Goal: Check status: Check status

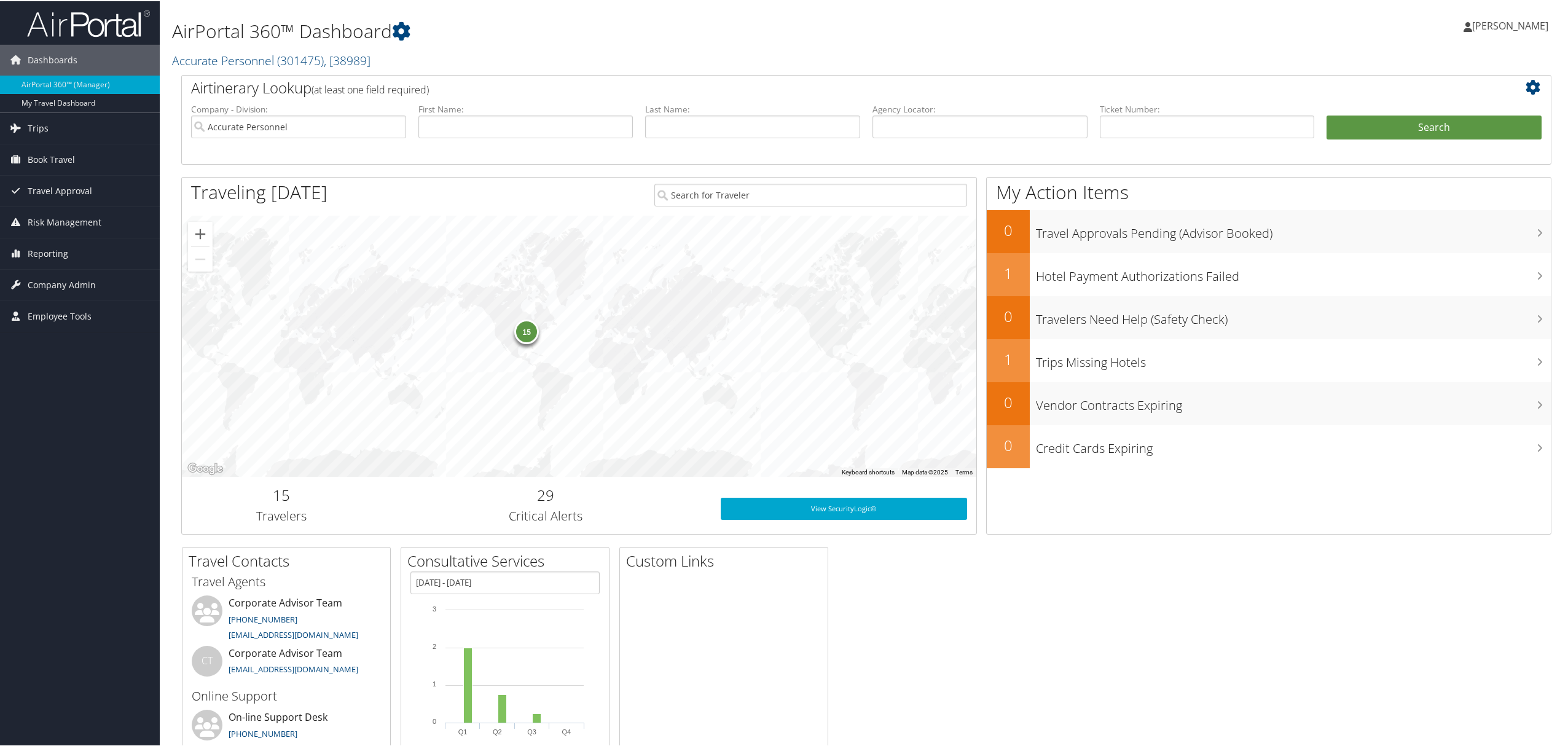
click at [1487, 12] on link "[PERSON_NAME]" at bounding box center [1512, 24] width 97 height 37
click at [49, 116] on link "Trips" at bounding box center [80, 127] width 160 height 31
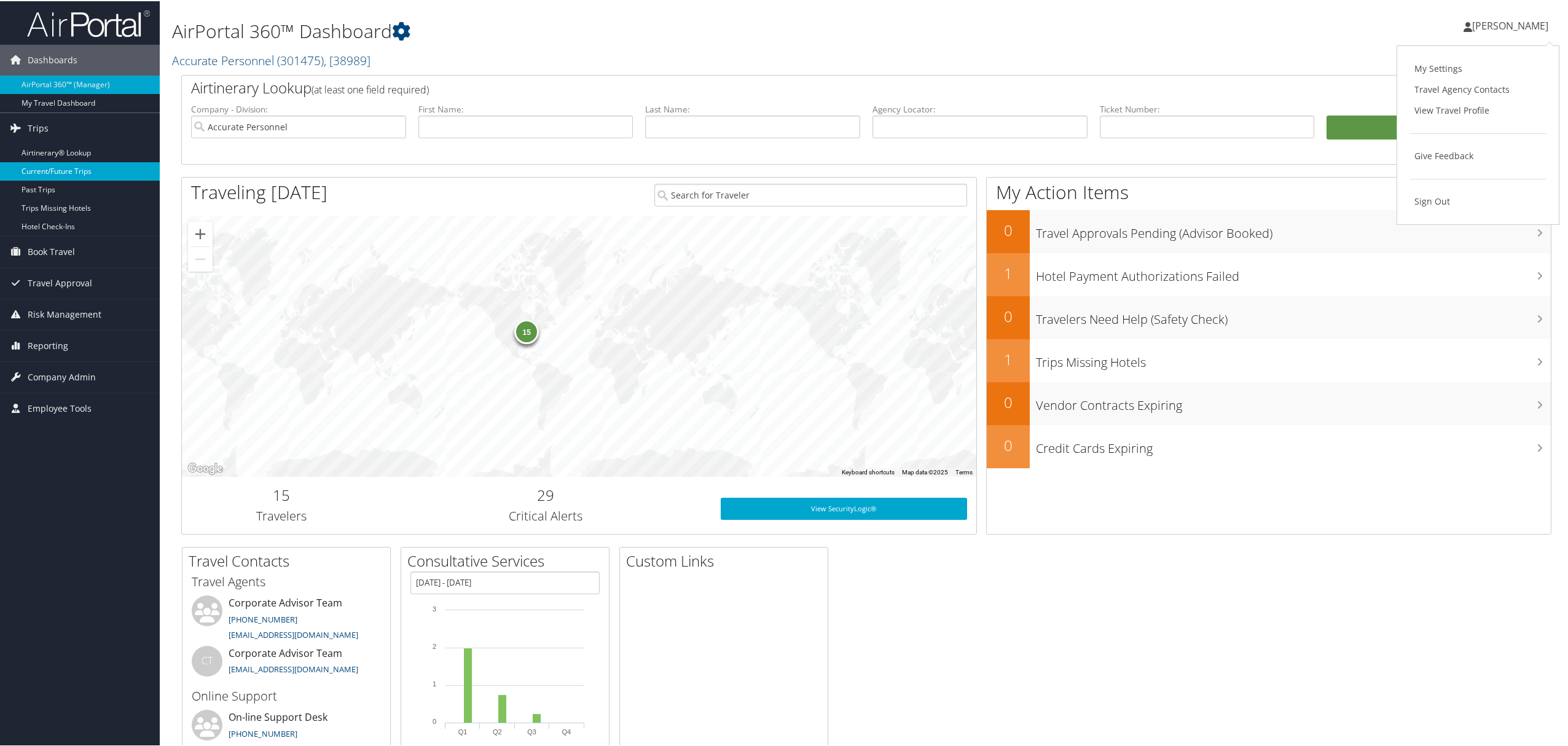
click at [92, 170] on link "Current/Future Trips" at bounding box center [80, 170] width 160 height 19
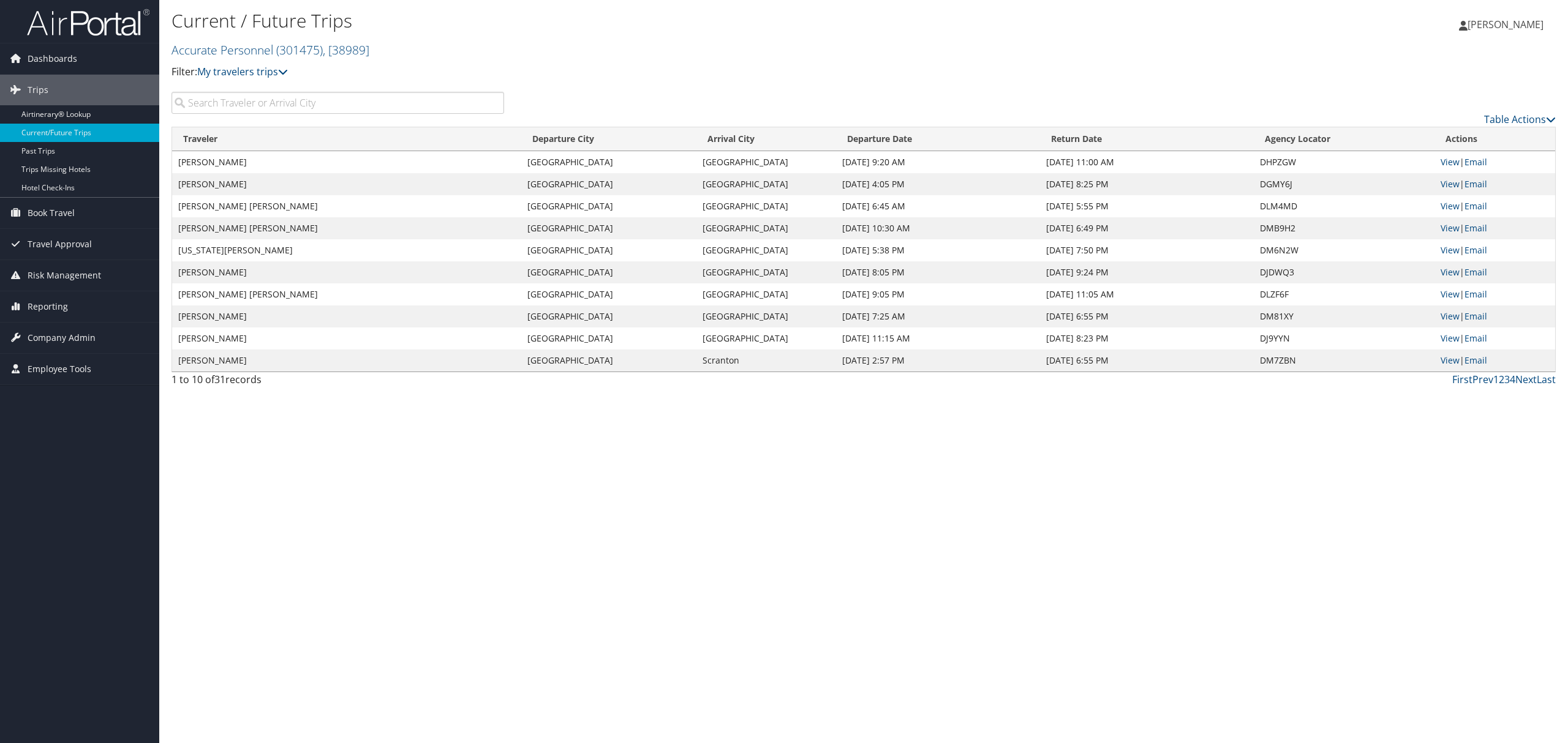
click at [238, 104] on input "search" at bounding box center [337, 103] width 333 height 22
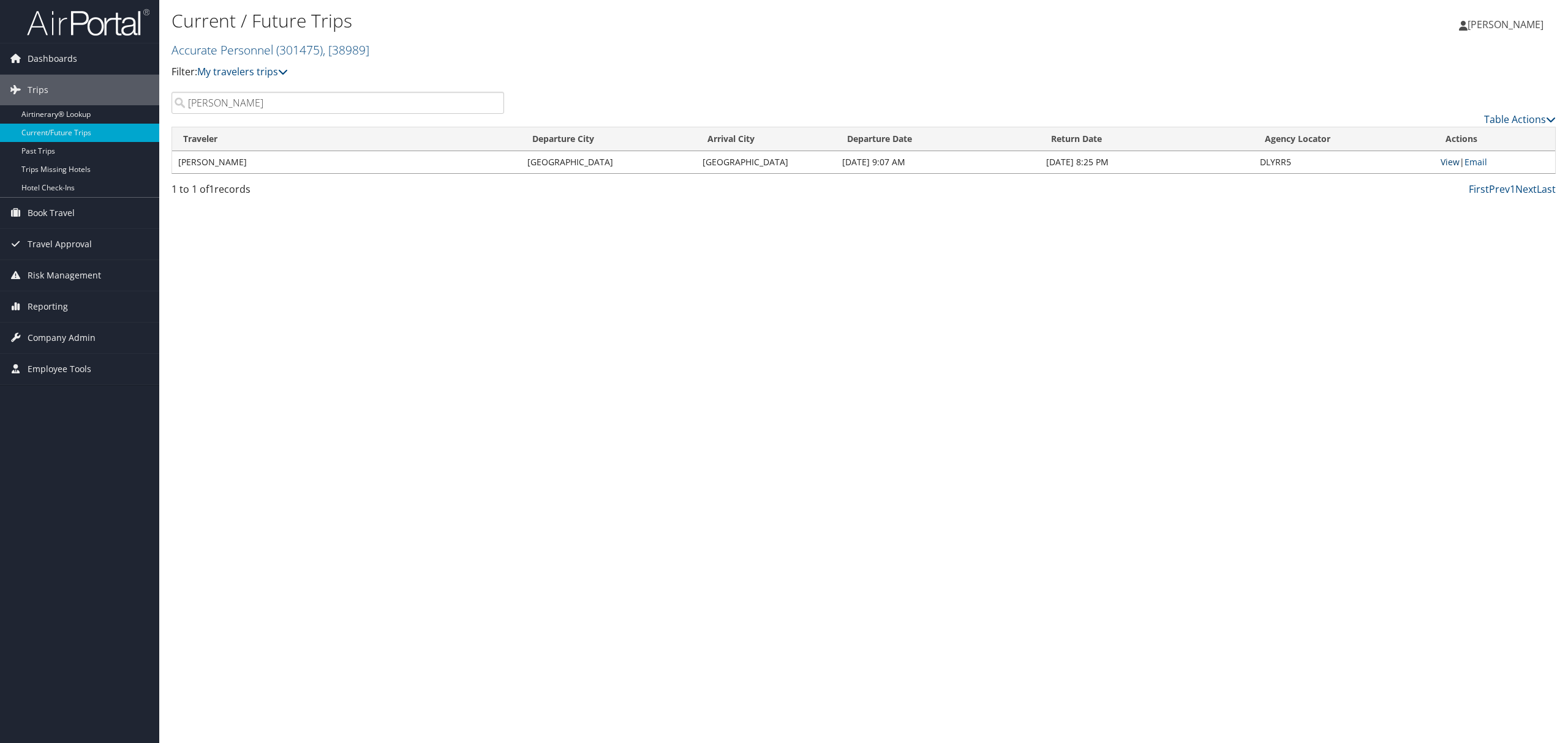
type input "Marie Rodrig"
click at [1450, 164] on link "View" at bounding box center [1450, 162] width 19 height 12
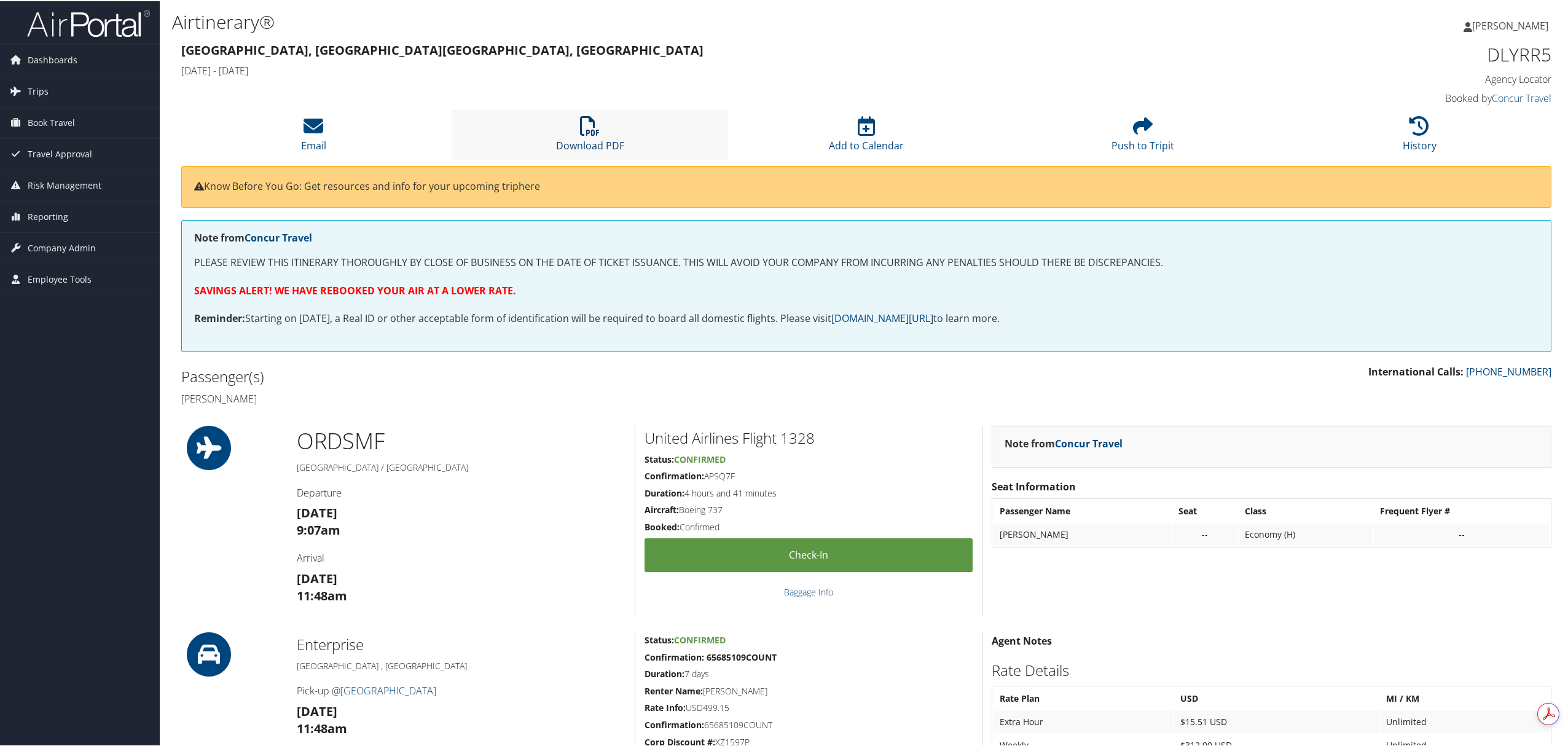
click at [585, 133] on icon at bounding box center [590, 125] width 19 height 19
